Goal: Task Accomplishment & Management: Use online tool/utility

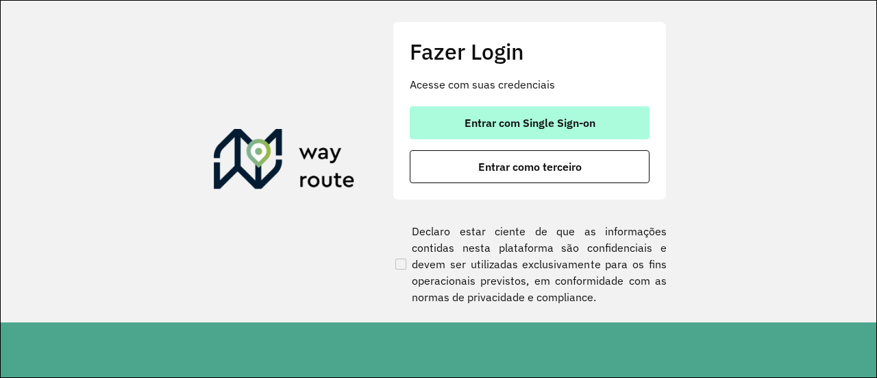
click at [488, 127] on span "Entrar com Single Sign-on" at bounding box center [530, 122] width 131 height 11
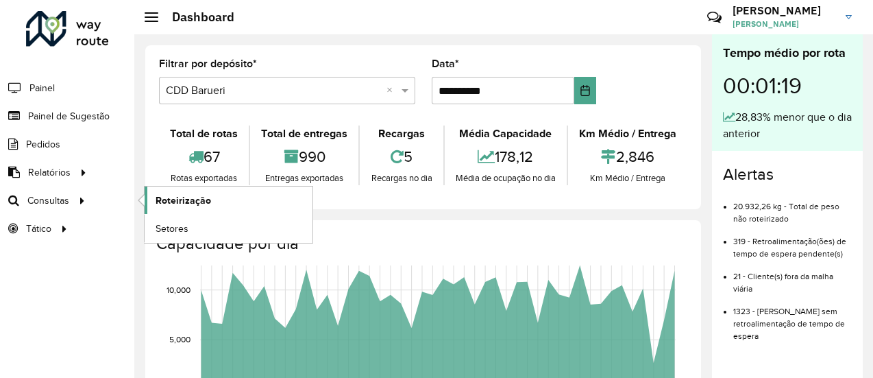
click at [173, 201] on span "Roteirização" at bounding box center [184, 200] width 56 height 14
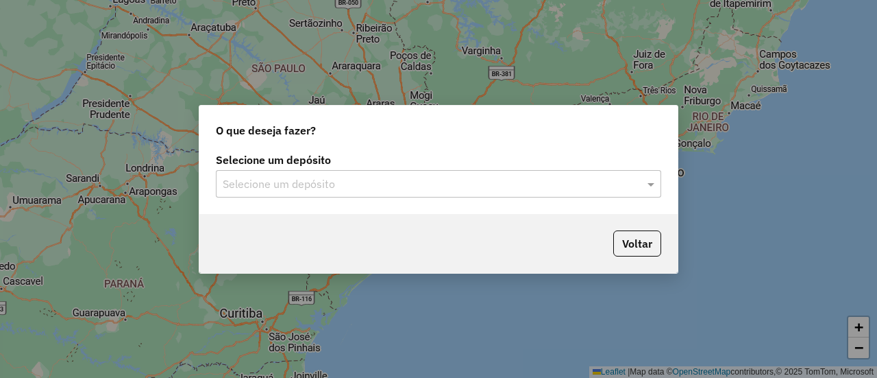
click at [346, 183] on input "text" at bounding box center [425, 184] width 404 height 16
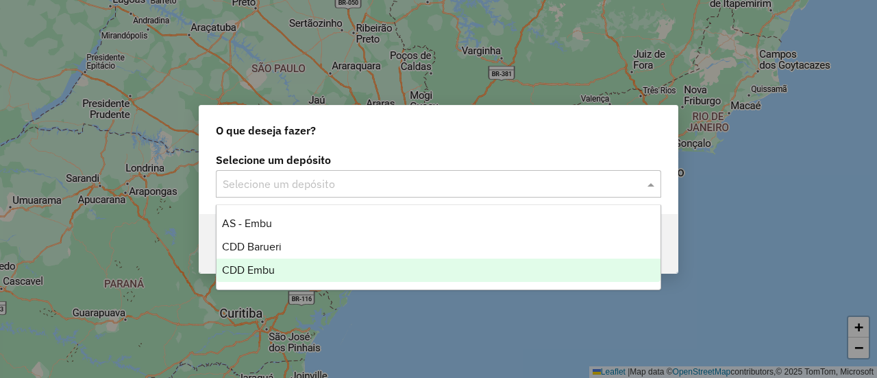
click at [265, 265] on span "CDD Embu" at bounding box center [248, 270] width 53 height 12
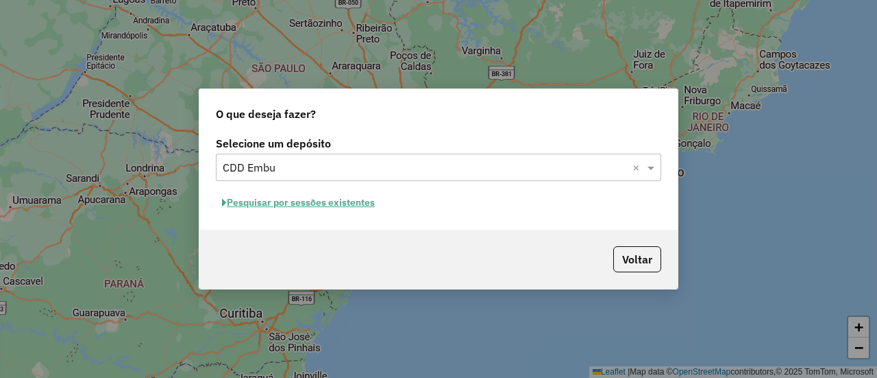
click at [347, 204] on button "Pesquisar por sessões existentes" at bounding box center [298, 202] width 165 height 21
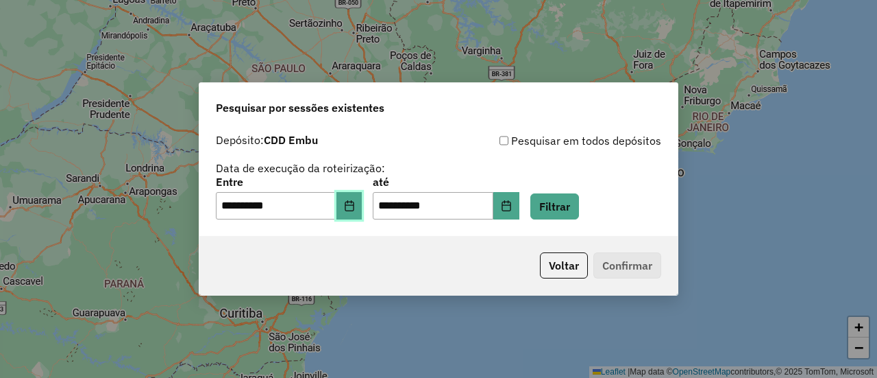
click at [355, 206] on icon "Choose Date" at bounding box center [349, 205] width 11 height 11
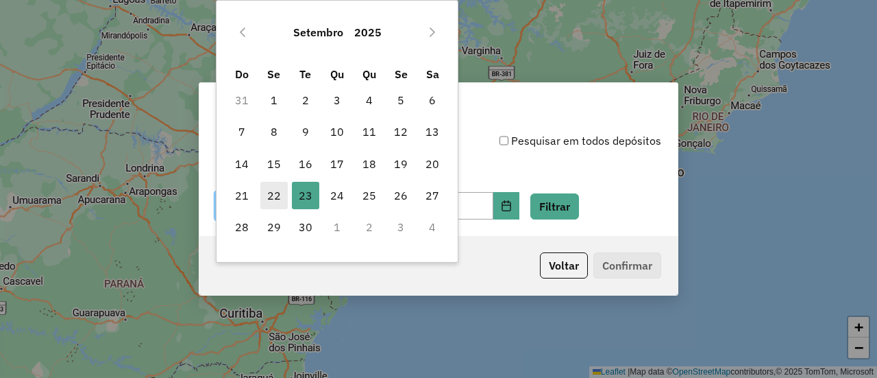
click at [274, 196] on span "22" at bounding box center [273, 195] width 27 height 27
type input "**********"
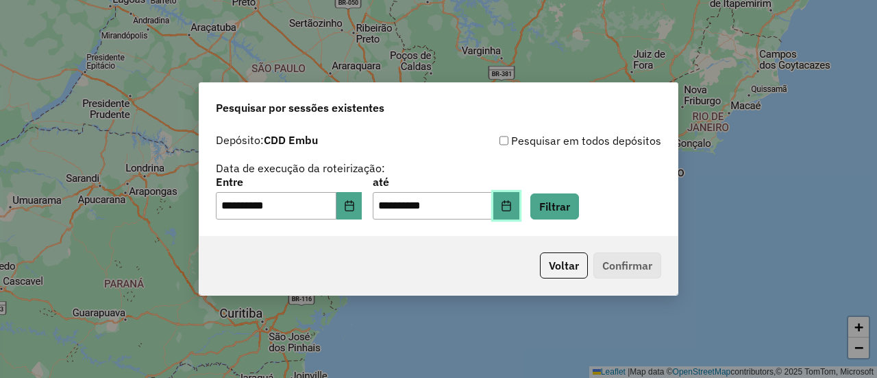
click at [518, 209] on button "Choose Date" at bounding box center [506, 205] width 26 height 27
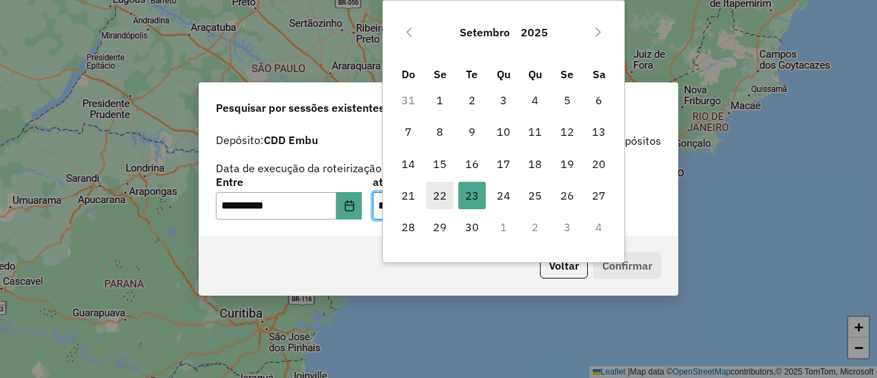
click at [450, 194] on span "22" at bounding box center [439, 195] width 27 height 27
type input "**********"
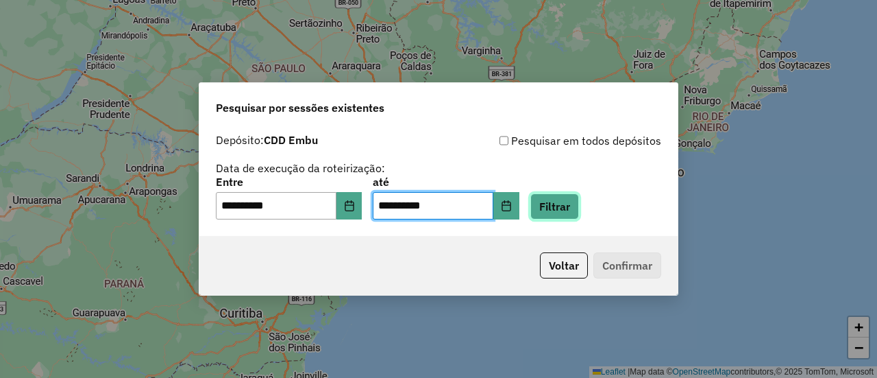
click at [567, 205] on button "Filtrar" at bounding box center [554, 206] width 49 height 26
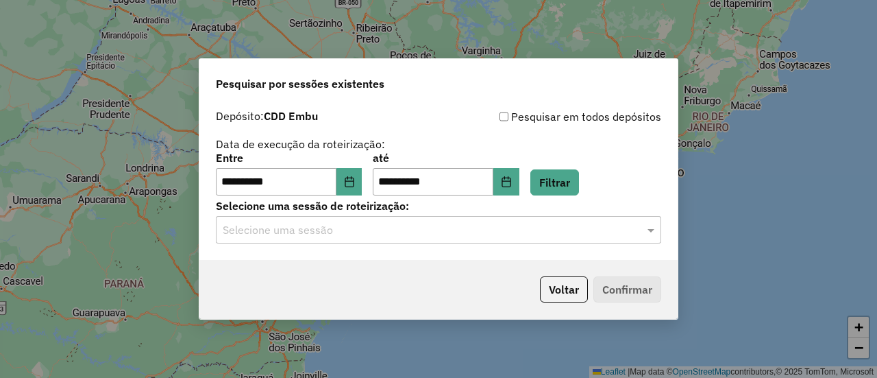
click at [423, 232] on input "text" at bounding box center [425, 230] width 404 height 16
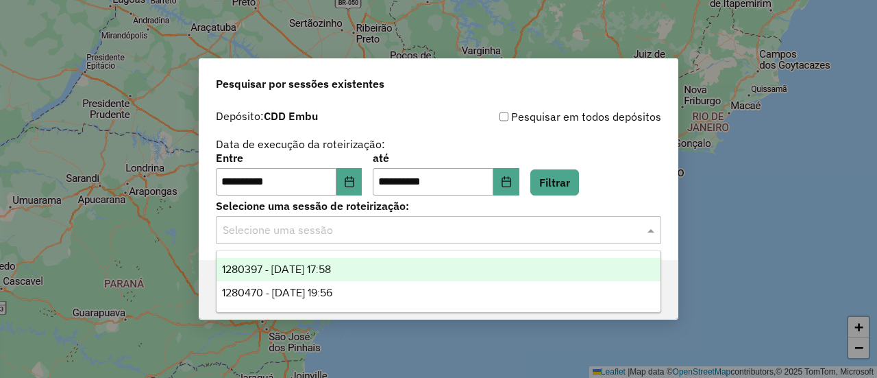
click at [331, 271] on span "1280397 - [DATE] 17:58" at bounding box center [276, 269] width 109 height 12
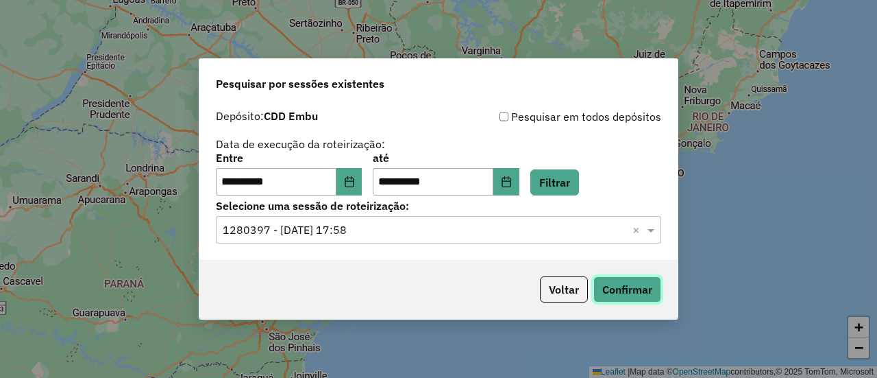
click at [625, 289] on button "Confirmar" at bounding box center [628, 289] width 68 height 26
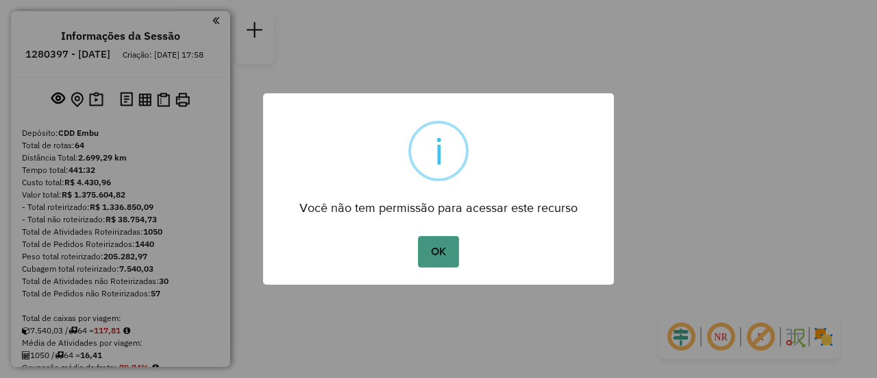
click at [441, 248] on button "OK" at bounding box center [438, 252] width 40 height 32
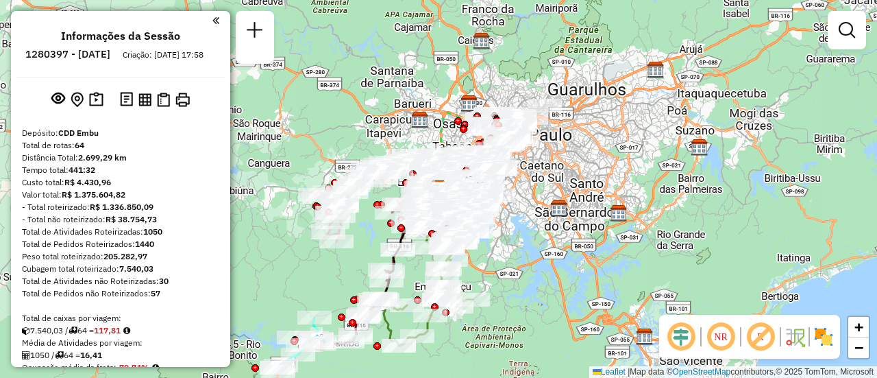
scroll to position [1335, 0]
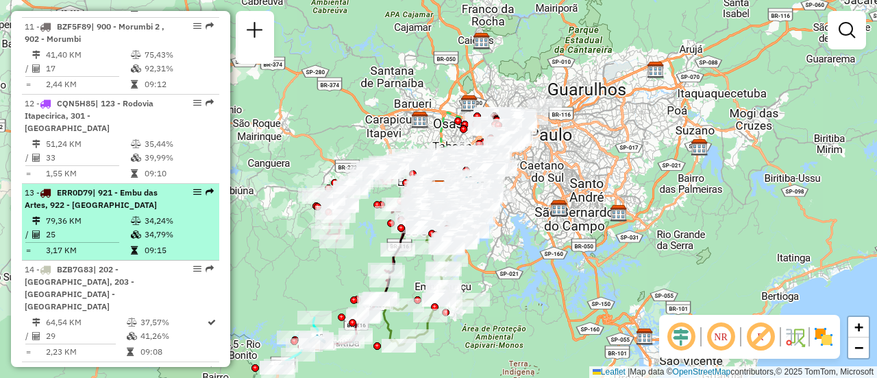
select select "**********"
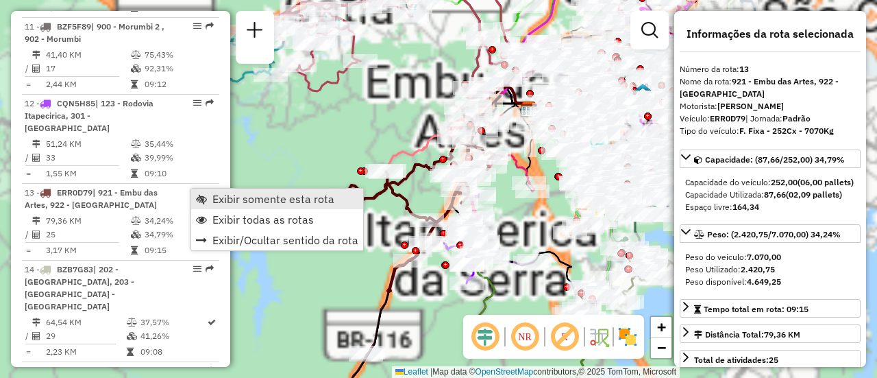
drag, startPoint x: 221, startPoint y: 195, endPoint x: 354, endPoint y: 191, distance: 133.0
click at [221, 196] on span "Exibir somente esta rota" at bounding box center [273, 198] width 122 height 11
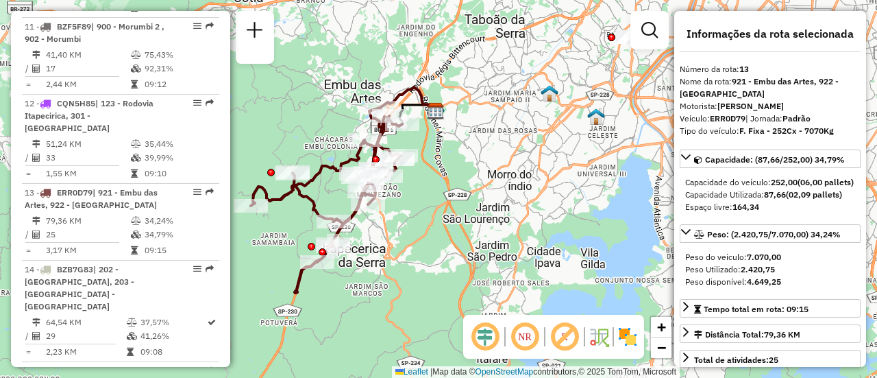
click at [437, 206] on div "Janela de atendimento Grade de atendimento Capacidade Transportadoras Veículos …" at bounding box center [438, 189] width 877 height 378
click at [532, 337] on em at bounding box center [525, 336] width 33 height 33
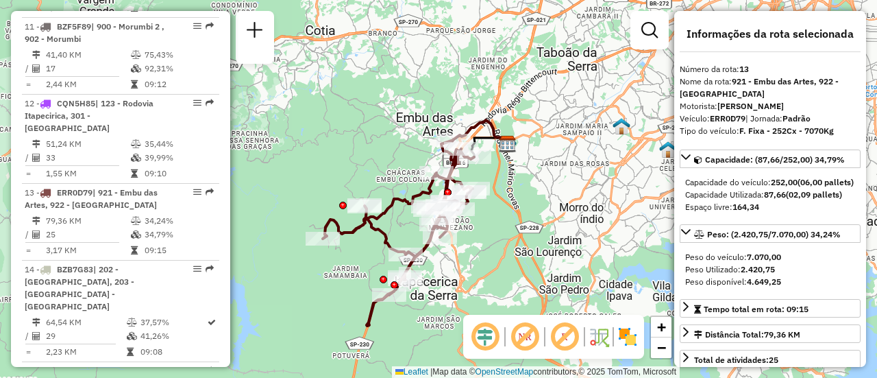
drag, startPoint x: 425, startPoint y: 191, endPoint x: 496, endPoint y: 222, distance: 77.3
click at [496, 222] on div "Janela de atendimento Grade de atendimento Capacidade Transportadoras Veículos …" at bounding box center [438, 189] width 877 height 378
click at [776, 114] on span "| Jornada: Padrão" at bounding box center [778, 118] width 65 height 10
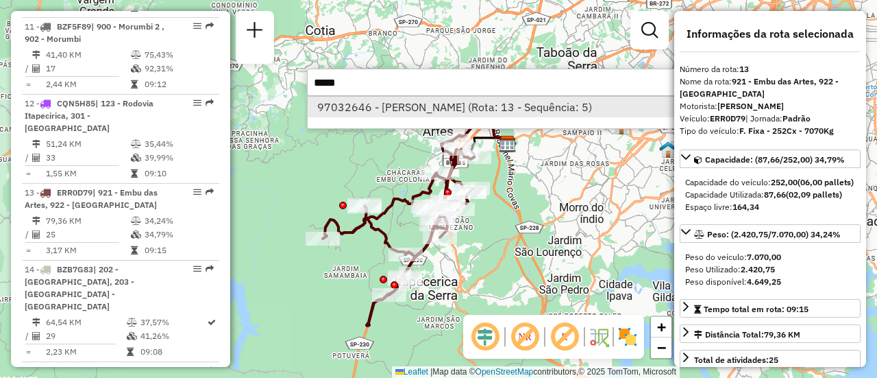
type input "*****"
click at [492, 98] on li "97032646 - ELIENE SANTOS DA SIL (Rota: 13 - Sequência: 5)" at bounding box center [513, 107] width 410 height 21
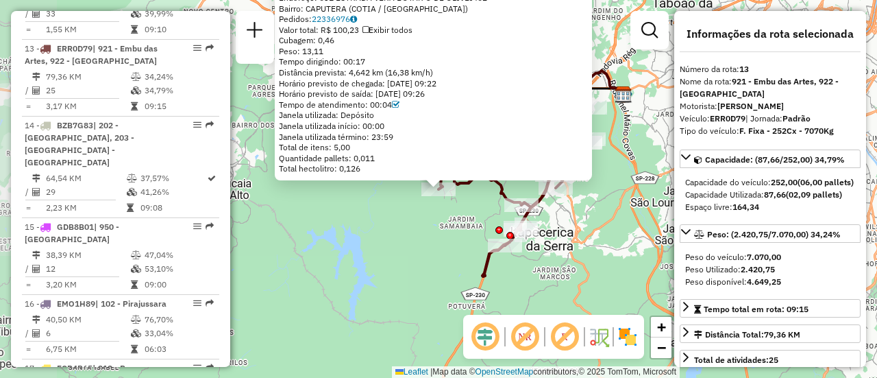
scroll to position [1504, 0]
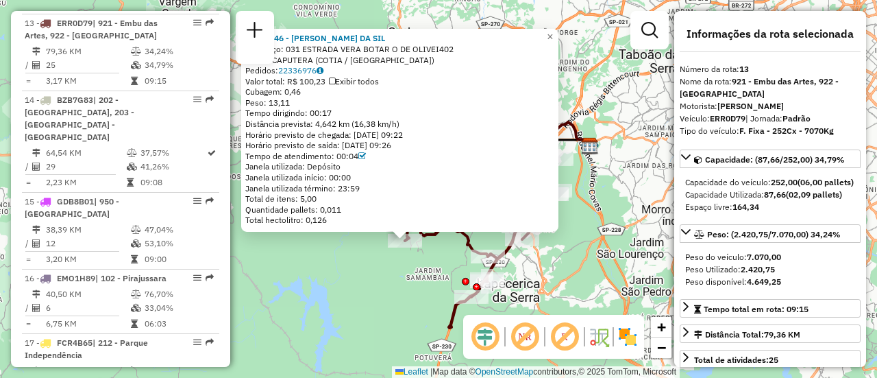
drag, startPoint x: 416, startPoint y: 218, endPoint x: 436, endPoint y: 208, distance: 22.1
click at [381, 273] on div "97032646 - ELIENE SANTOS DA SIL Endereço: 031 ESTRADA VERA BOTAR O DE OLIVEI402…" at bounding box center [438, 189] width 877 height 378
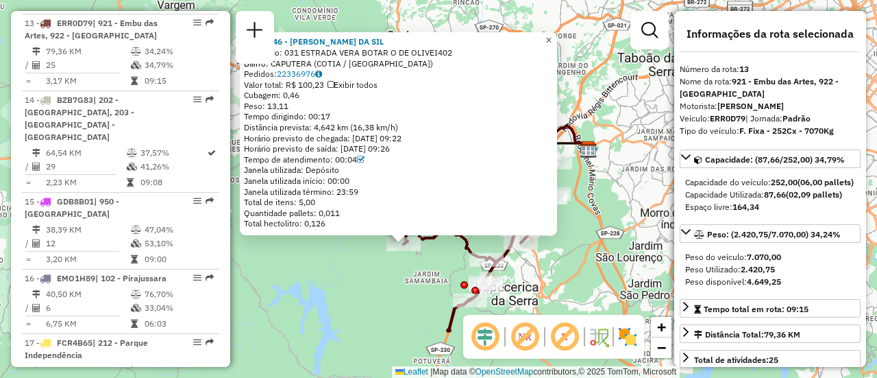
click at [557, 42] on link "×" at bounding box center [549, 40] width 16 height 16
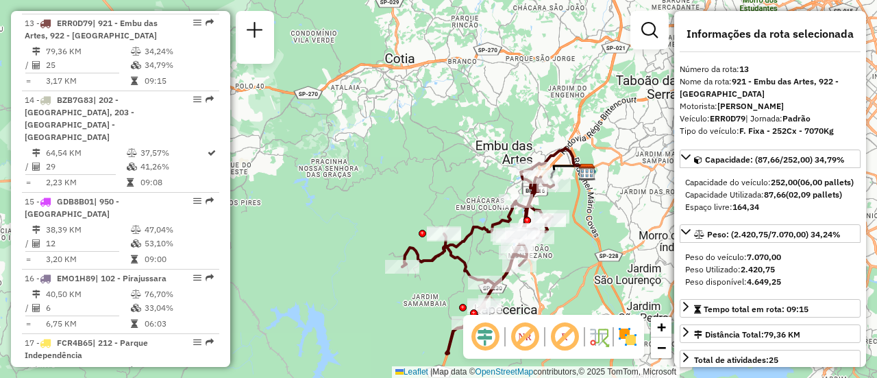
drag, startPoint x: 389, startPoint y: 209, endPoint x: 388, endPoint y: 232, distance: 22.7
click at [388, 232] on div "Janela de atendimento Grade de atendimento Capacidade Transportadoras Veículos …" at bounding box center [438, 189] width 877 height 378
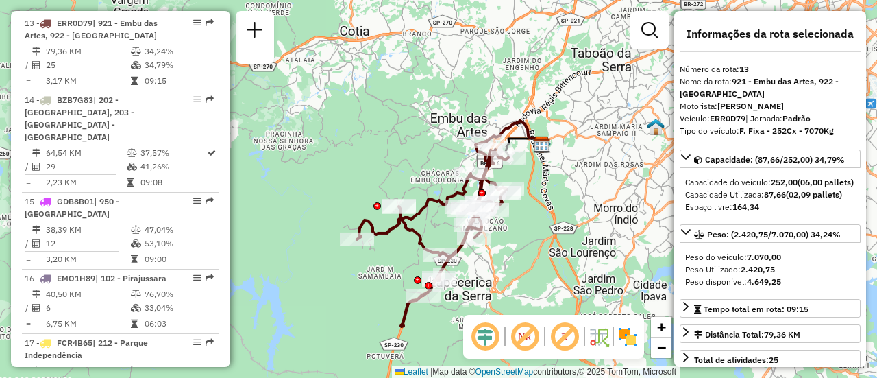
drag, startPoint x: 378, startPoint y: 291, endPoint x: 333, endPoint y: 264, distance: 52.9
click at [333, 264] on div "Janela de atendimento Grade de atendimento Capacidade Transportadoras Veículos …" at bounding box center [438, 189] width 877 height 378
